Goal: Check status: Check status

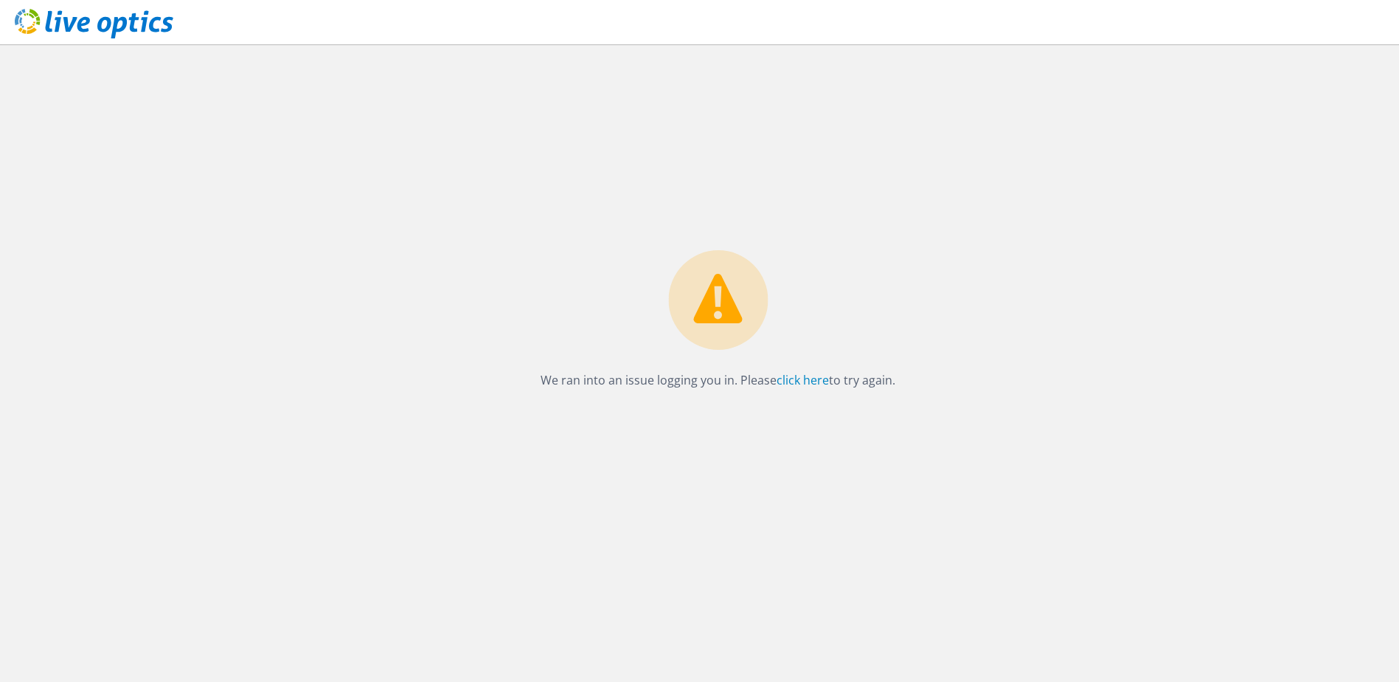
click at [823, 369] on div "We ran into an issue logging you in. Please click here to try again." at bounding box center [718, 324] width 384 height 148
drag, startPoint x: 823, startPoint y: 370, endPoint x: 811, endPoint y: 381, distance: 16.2
click at [811, 381] on link "click here" at bounding box center [803, 380] width 52 height 16
click at [75, 11] on icon at bounding box center [94, 24] width 159 height 30
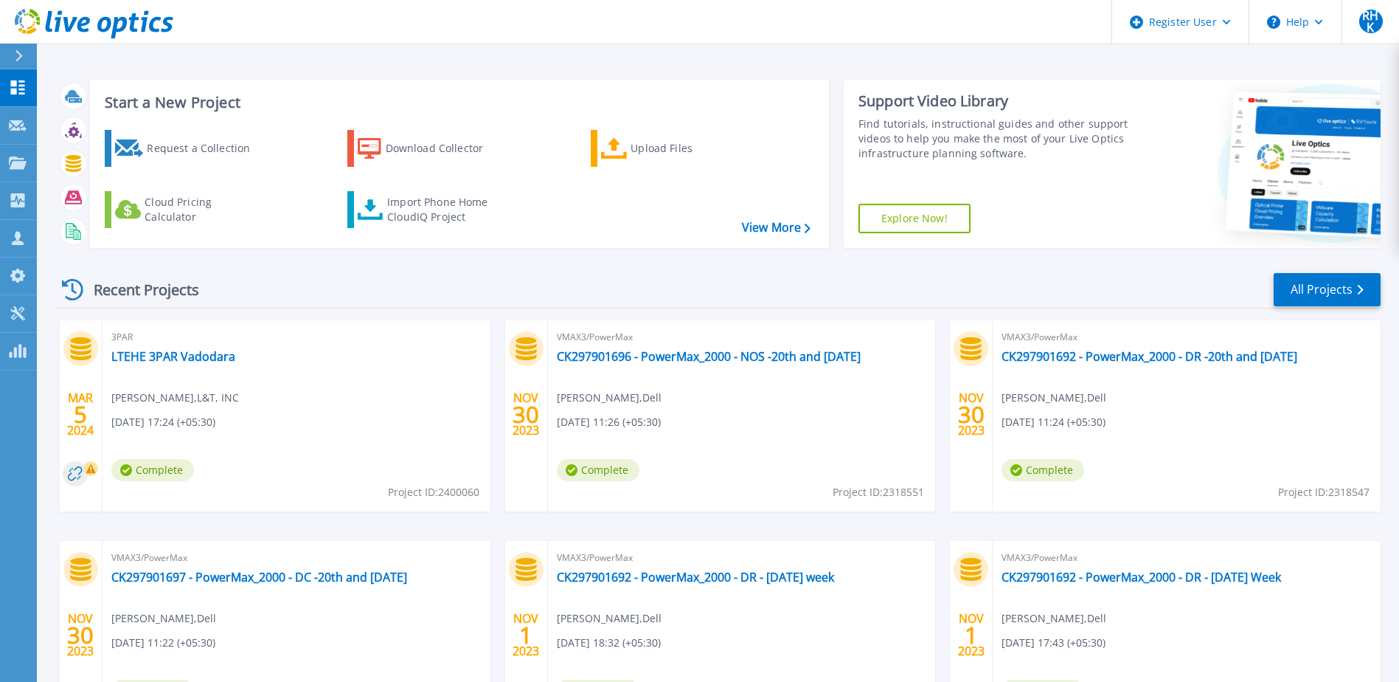
click at [22, 51] on icon at bounding box center [19, 56] width 8 height 12
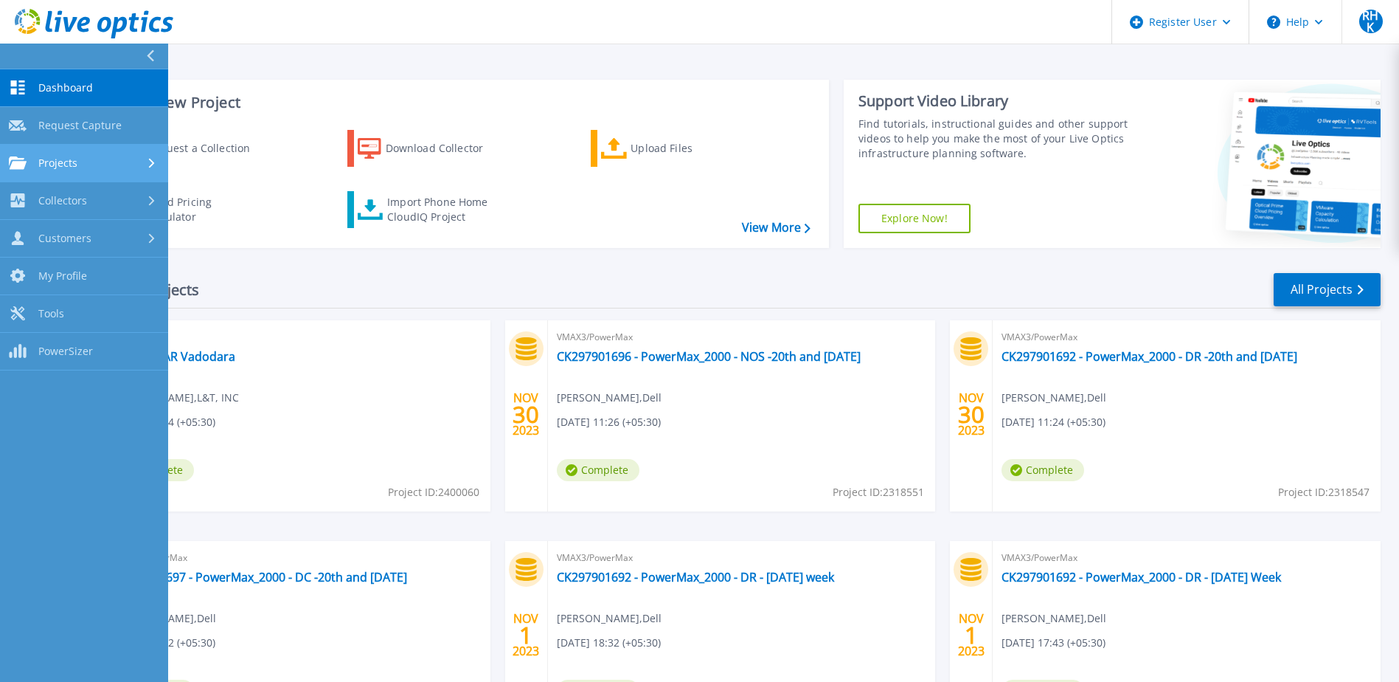
click at [121, 167] on div "Projects" at bounding box center [84, 162] width 150 height 13
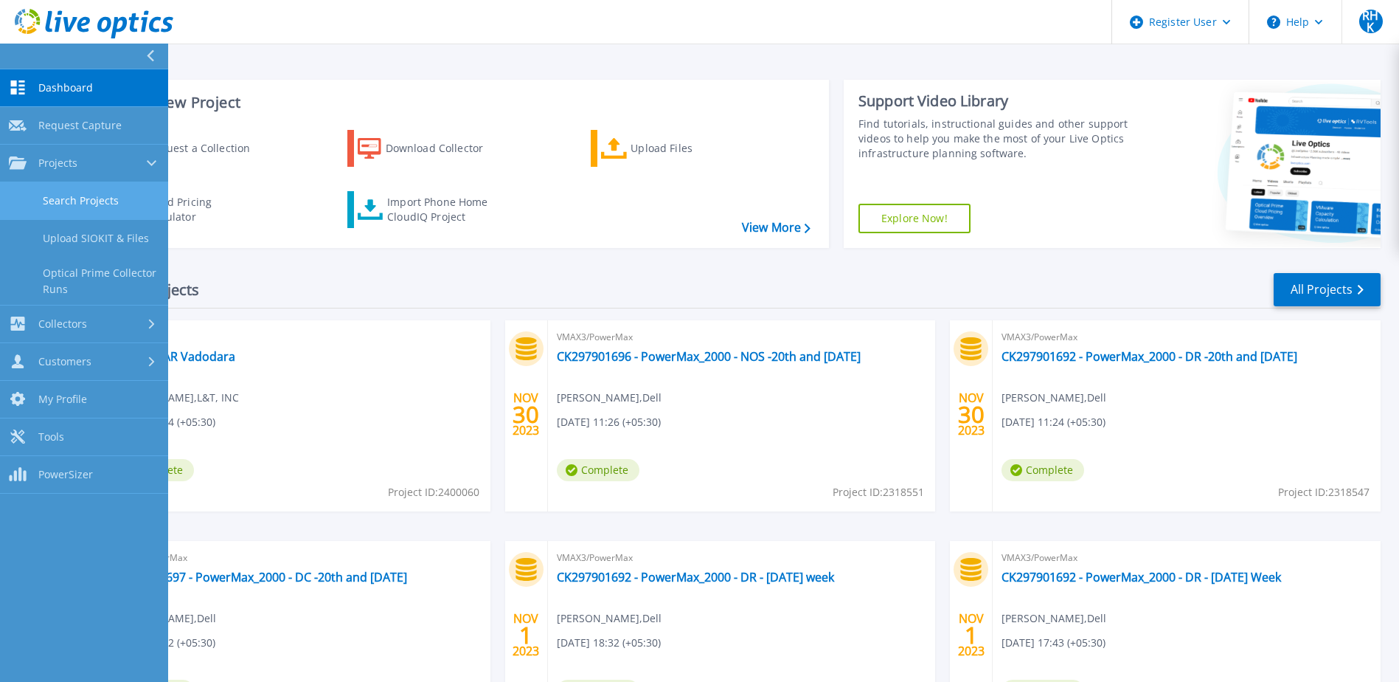
click at [116, 209] on link "Search Projects" at bounding box center [84, 201] width 168 height 38
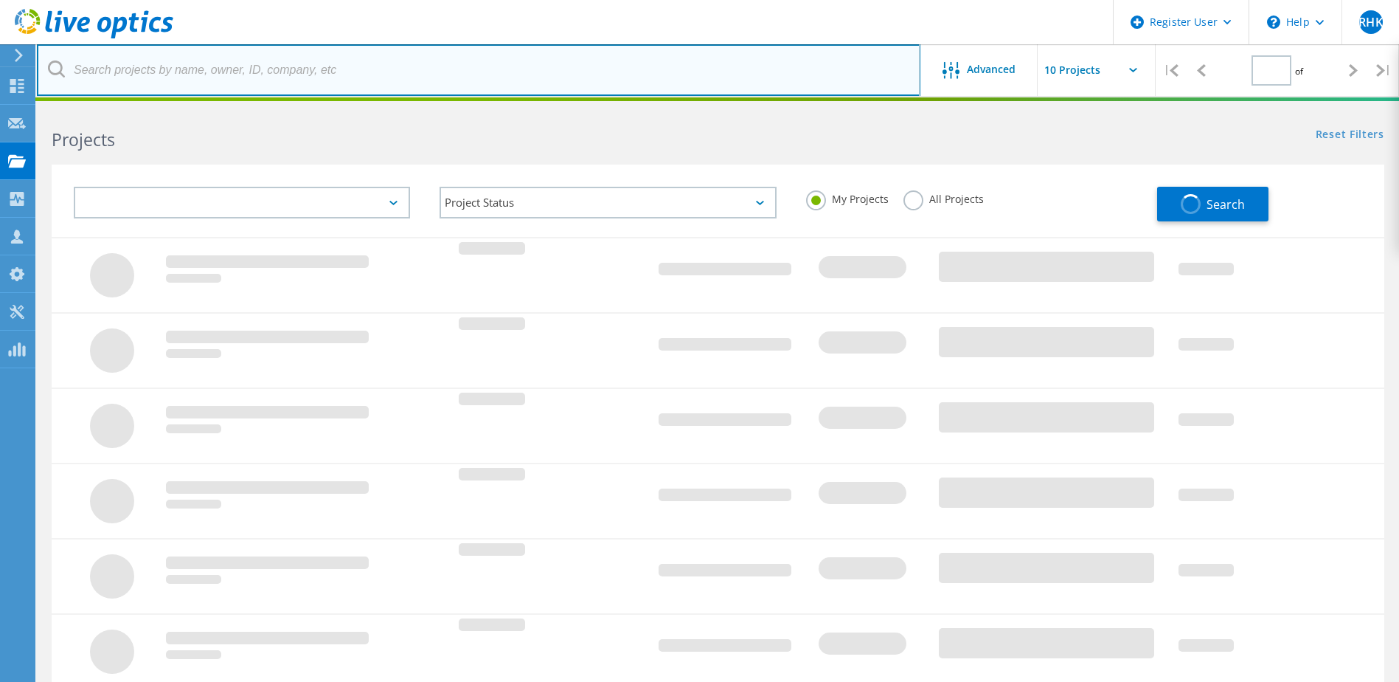
click at [299, 86] on input "text" at bounding box center [479, 70] width 884 height 52
type input "1"
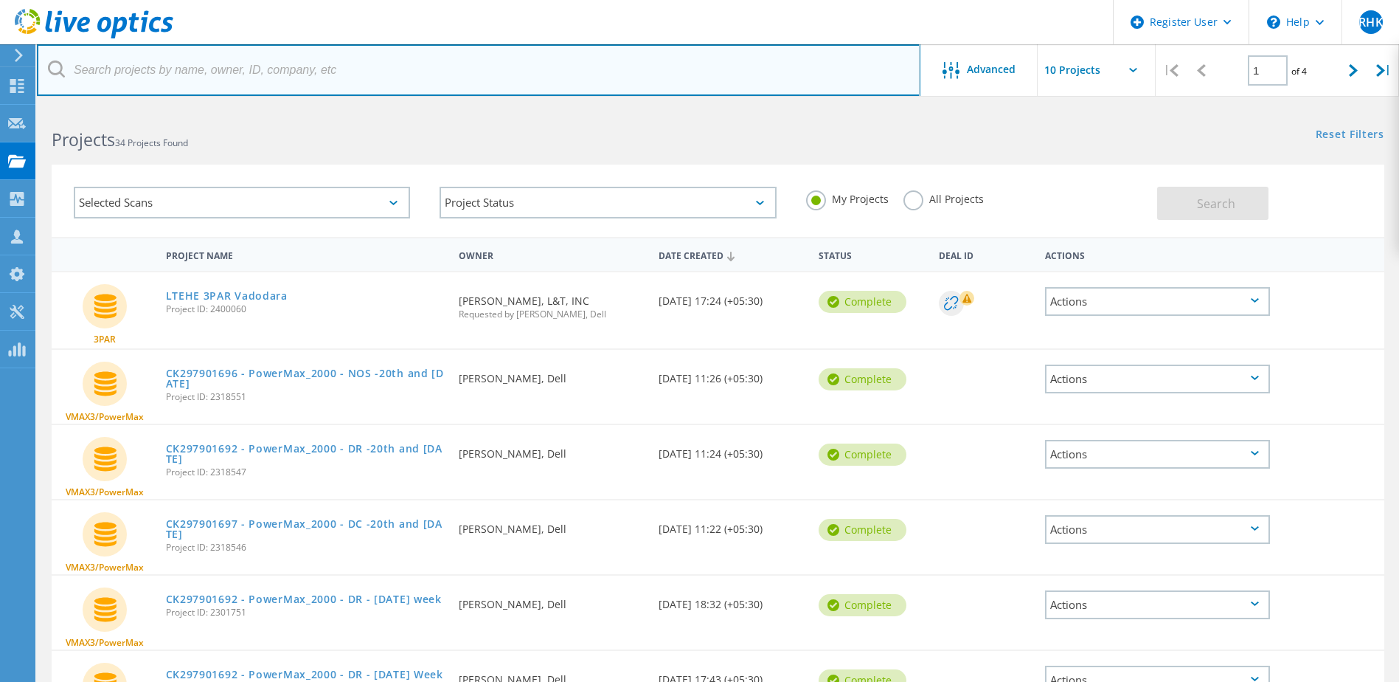
paste input "2935756"
type input "2935756"
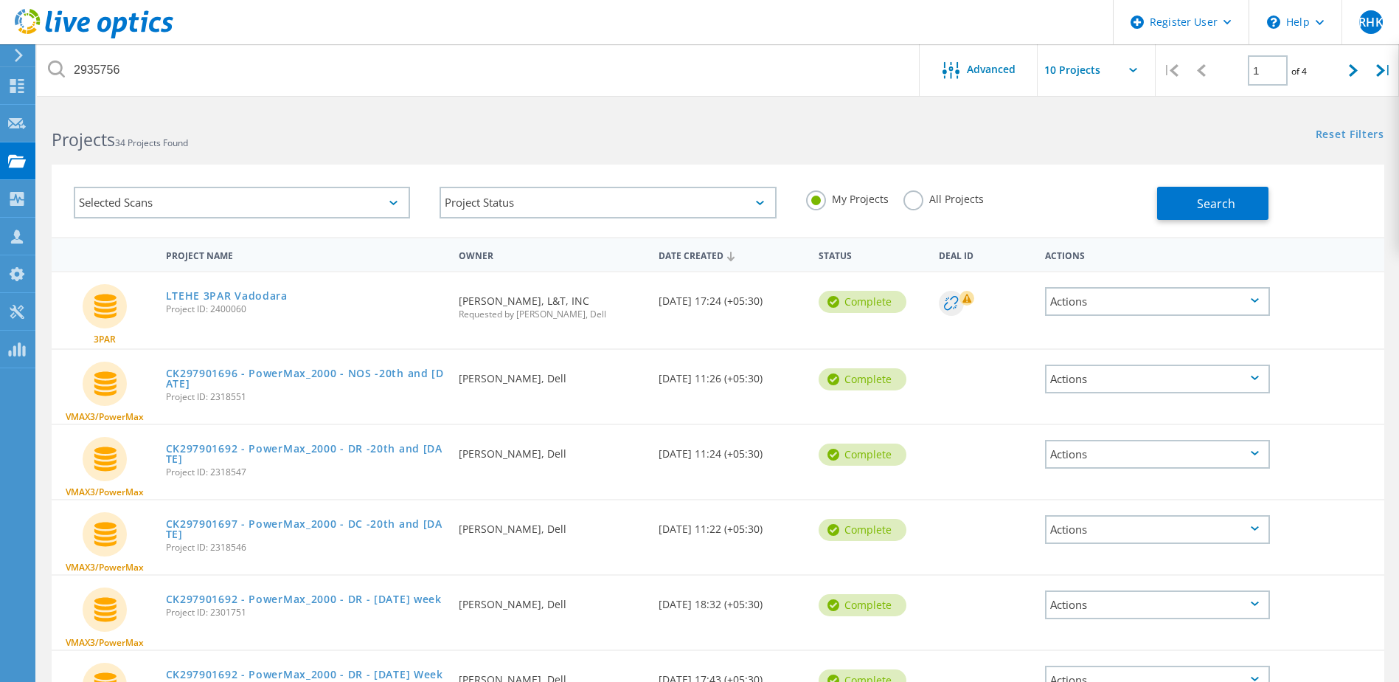
click at [935, 192] on label "All Projects" at bounding box center [944, 197] width 80 height 14
click at [906, 198] on label "All Projects" at bounding box center [944, 197] width 80 height 14
click at [0, 0] on input "All Projects" at bounding box center [0, 0] width 0 height 0
click at [1253, 210] on button "Search" at bounding box center [1212, 203] width 111 height 33
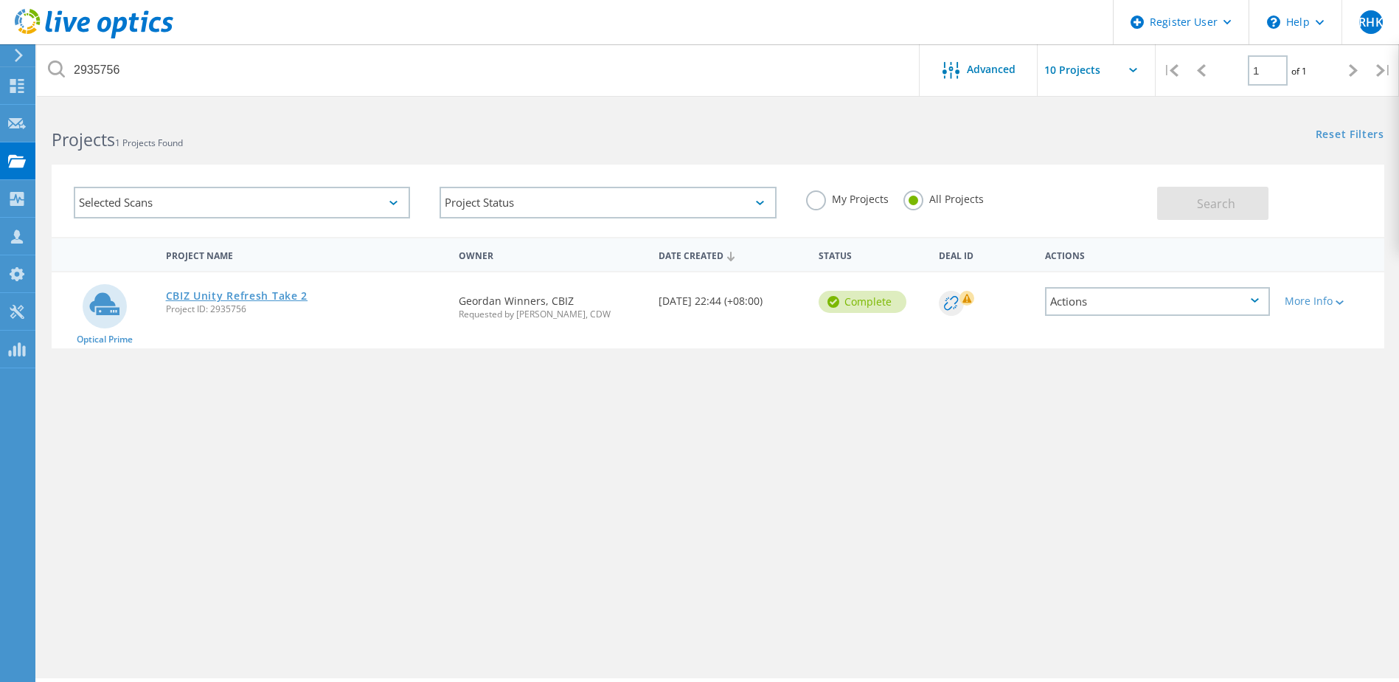
click at [269, 295] on link "CBIZ Unity Refresh Take 2" at bounding box center [237, 296] width 142 height 10
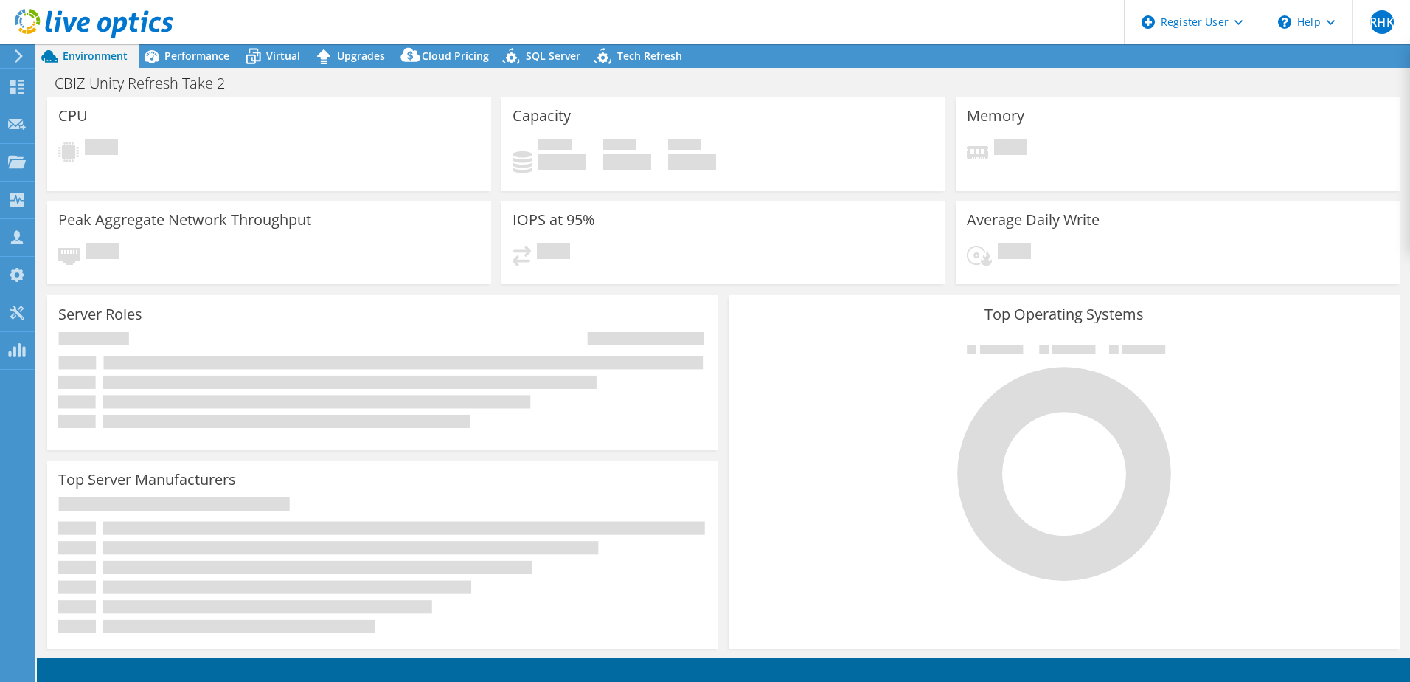
select select "USD"
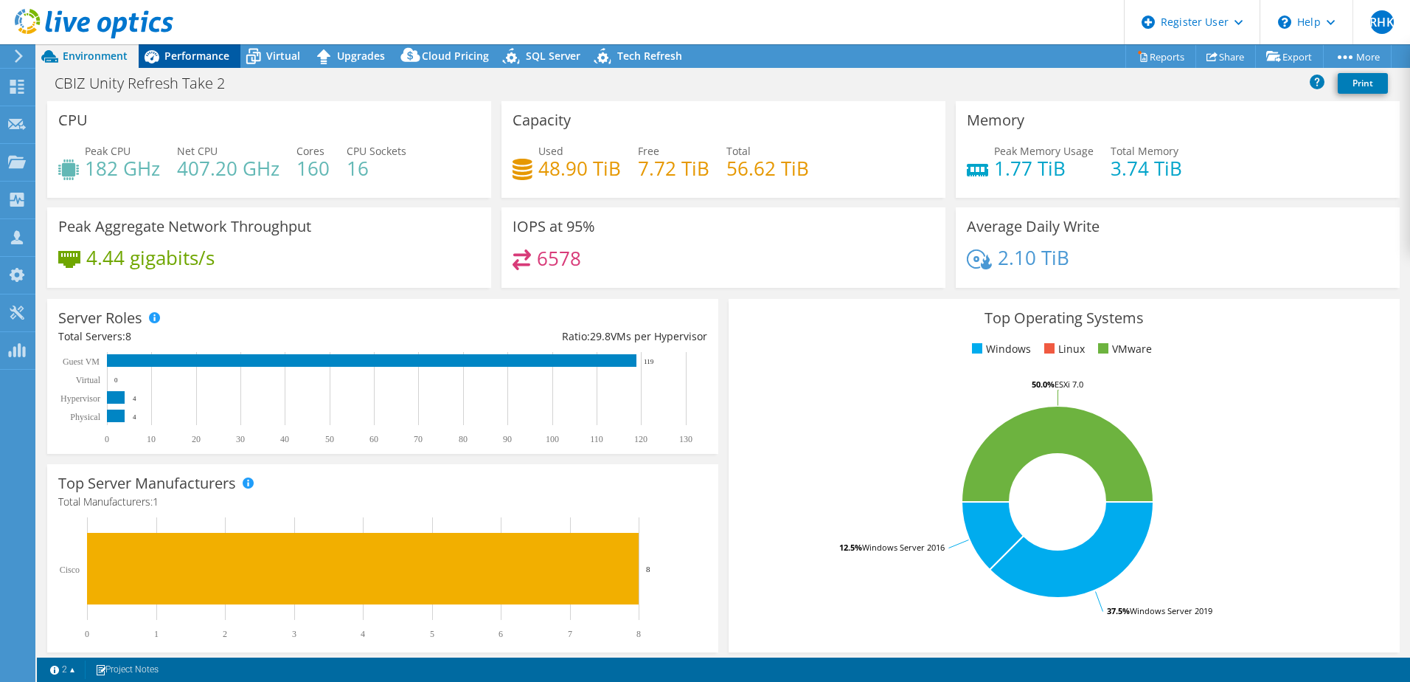
click at [187, 56] on span "Performance" at bounding box center [197, 56] width 65 height 14
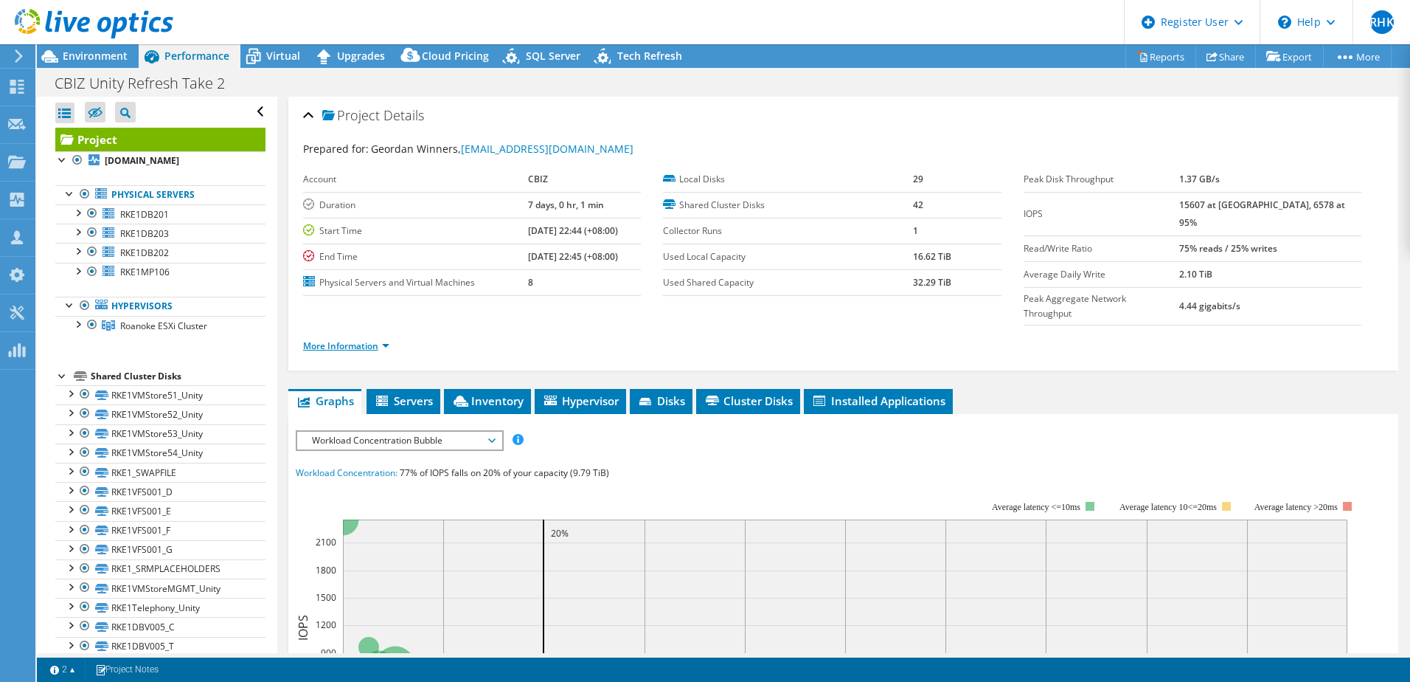
click at [364, 339] on link "More Information" at bounding box center [346, 345] width 86 height 13
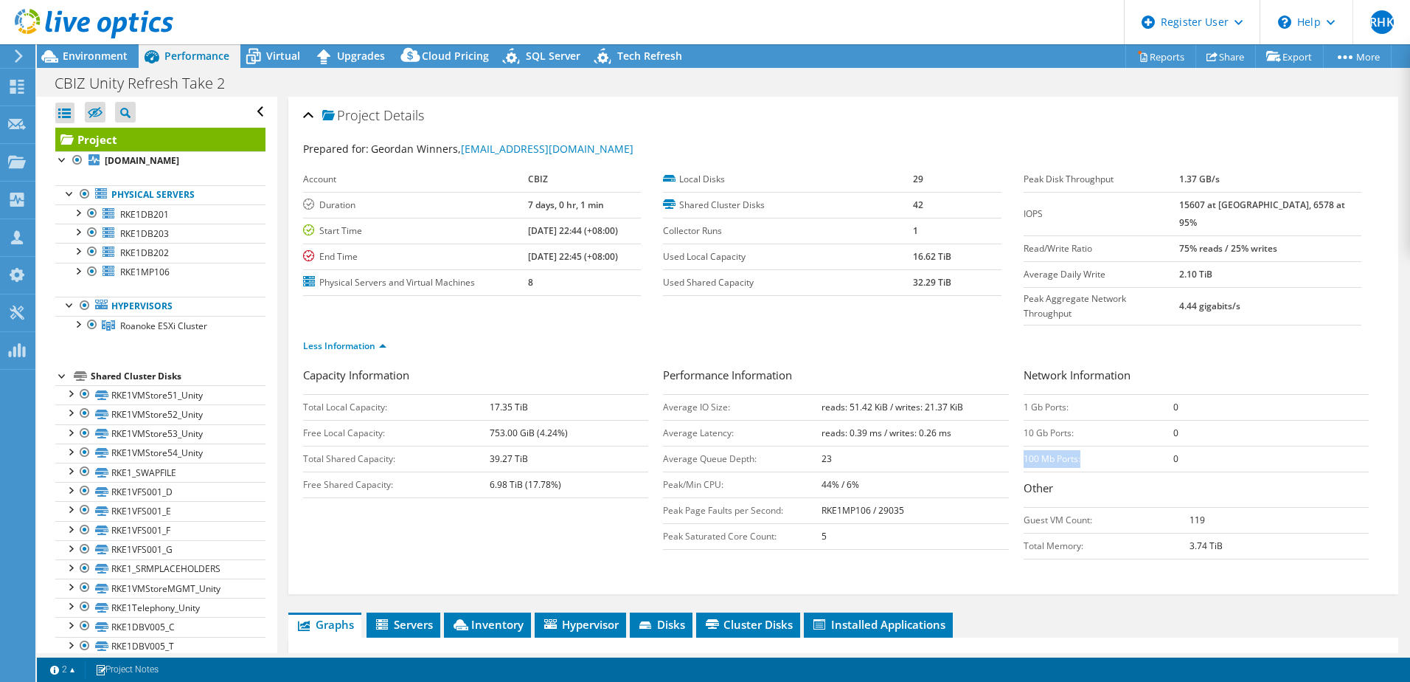
drag, startPoint x: 1019, startPoint y: 420, endPoint x: 1153, endPoint y: 432, distance: 134.7
click at [1152, 446] on td "100 Mb Ports:" at bounding box center [1099, 459] width 150 height 26
drag, startPoint x: 1153, startPoint y: 432, endPoint x: 1149, endPoint y: 424, distance: 8.2
click at [1154, 446] on tr "100 Mb Ports: 0" at bounding box center [1196, 459] width 345 height 26
drag, startPoint x: 1149, startPoint y: 424, endPoint x: 1163, endPoint y: 444, distance: 23.9
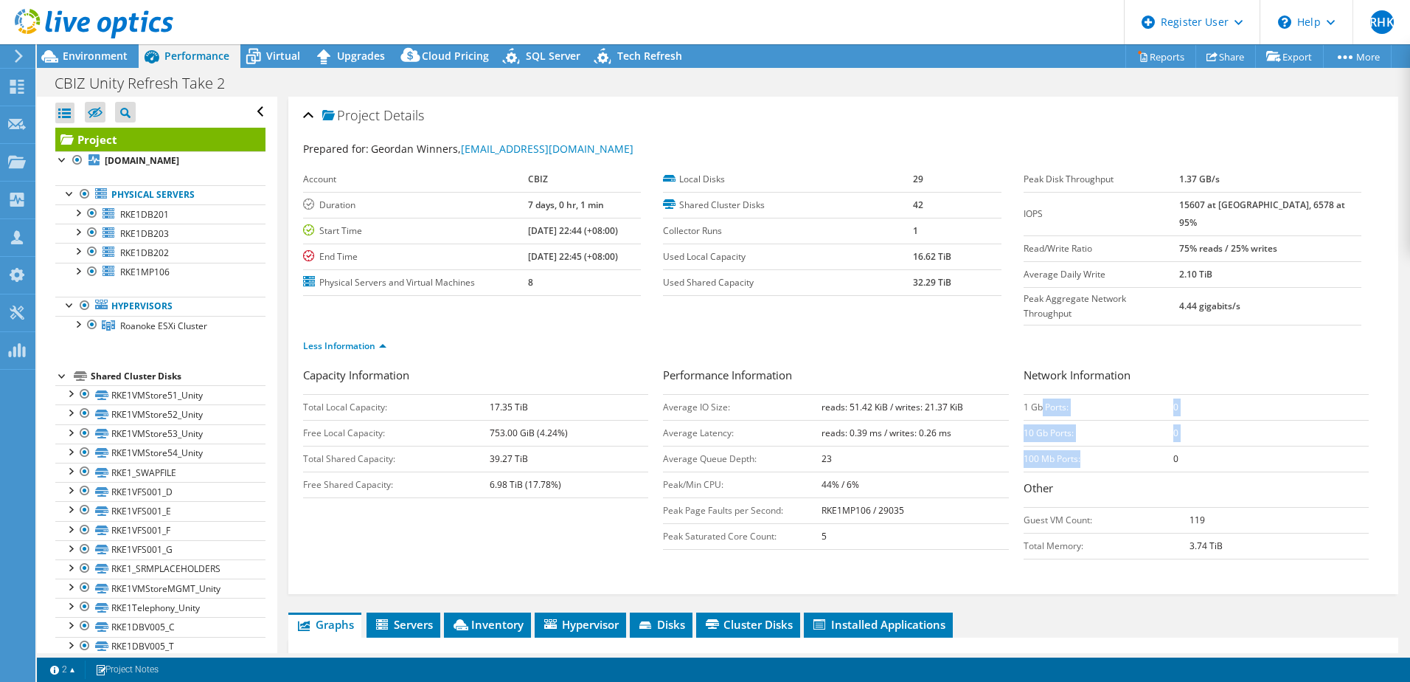
click at [1157, 442] on tbody "1 Gb Ports: 0 10 Gb Ports: 0 100 Mb Ports: 0" at bounding box center [1196, 432] width 345 height 77
drag, startPoint x: 1163, startPoint y: 444, endPoint x: 1205, endPoint y: 453, distance: 43.0
click at [1207, 479] on h3 "Other" at bounding box center [1196, 489] width 345 height 20
click at [513, 617] on span "Inventory" at bounding box center [487, 624] width 72 height 15
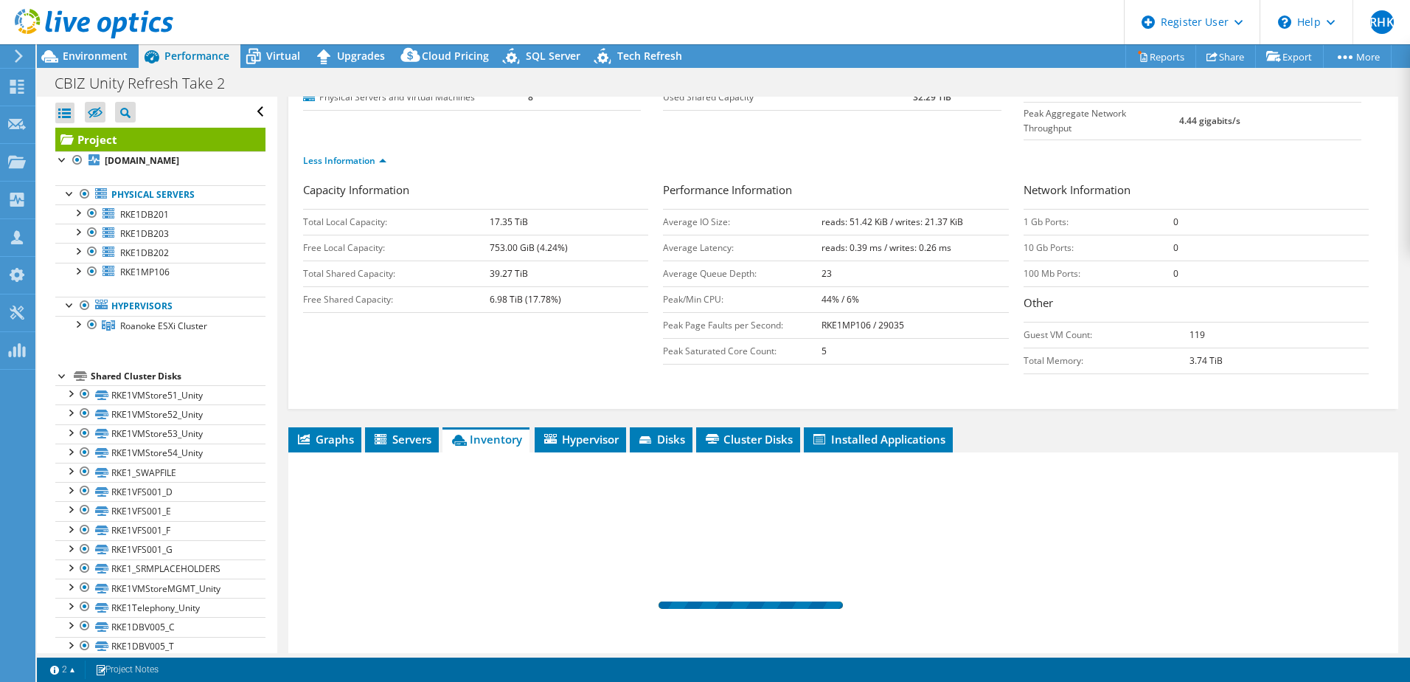
scroll to position [325, 0]
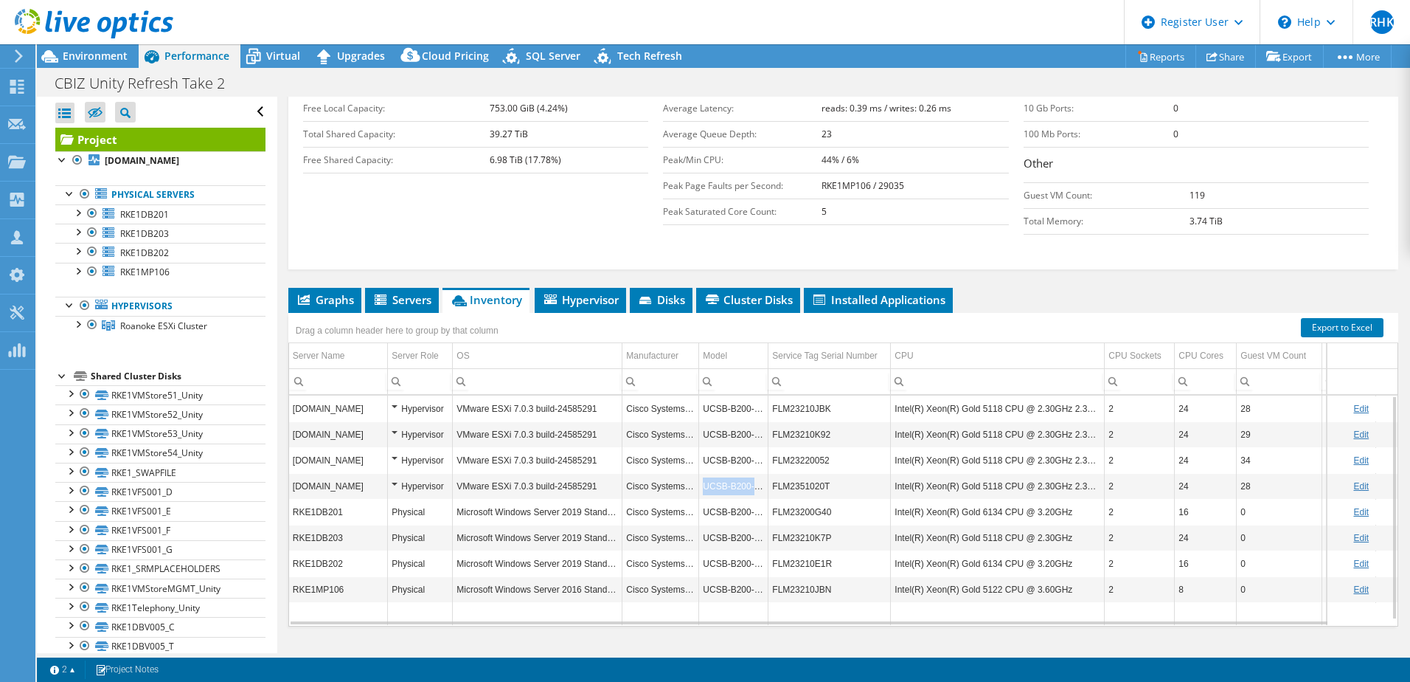
drag, startPoint x: 701, startPoint y: 458, endPoint x: 766, endPoint y: 460, distance: 65.0
click at [766, 473] on td "UCSB-B200-M5" at bounding box center [733, 486] width 69 height 26
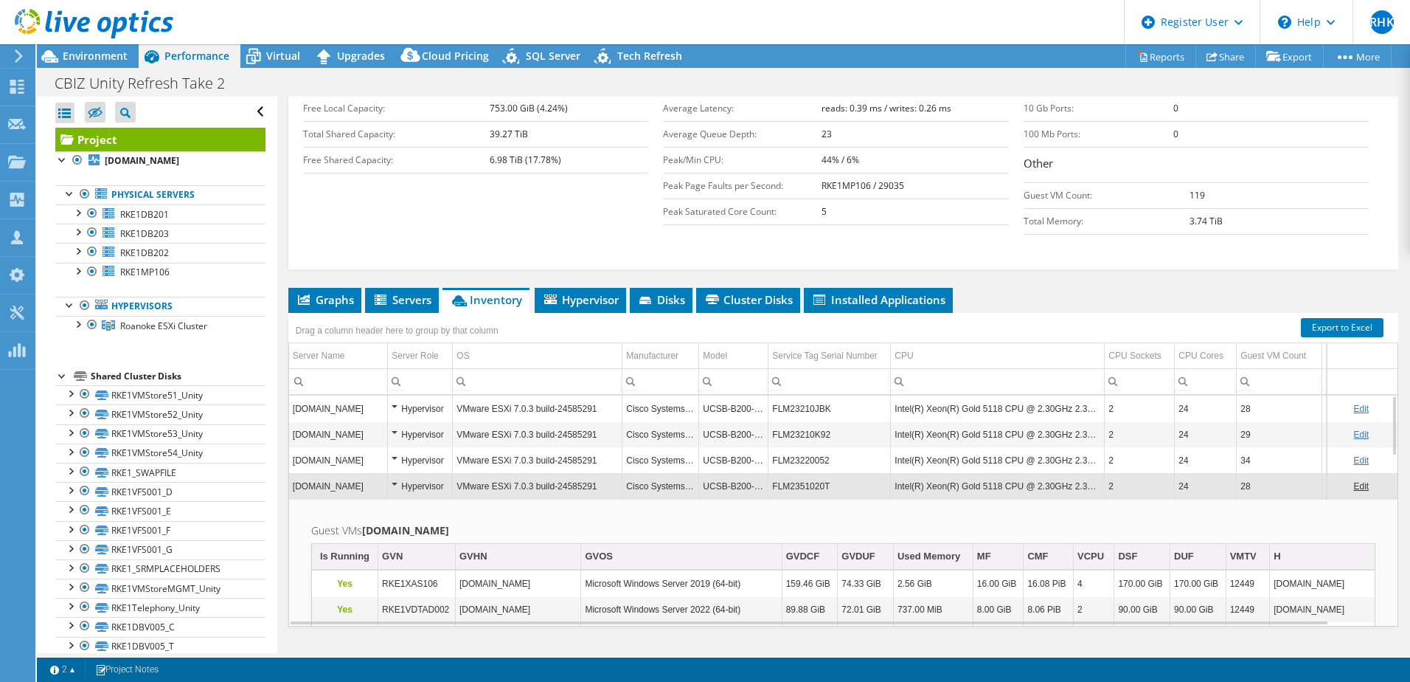
drag, startPoint x: 758, startPoint y: 460, endPoint x: 738, endPoint y: 462, distance: 20.8
click at [738, 473] on td "UCSB-B200-M5" at bounding box center [733, 486] width 69 height 26
